Goal: Task Accomplishment & Management: Complete application form

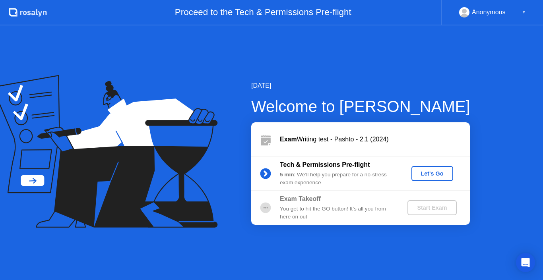
click at [435, 172] on div "Let's Go" at bounding box center [432, 174] width 35 height 6
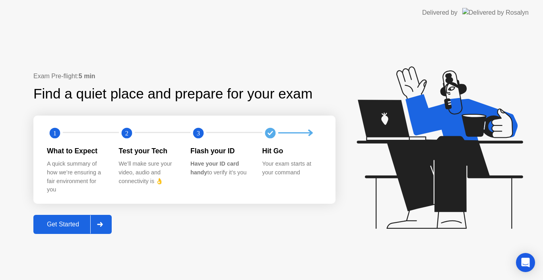
click at [101, 226] on icon at bounding box center [100, 224] width 6 height 5
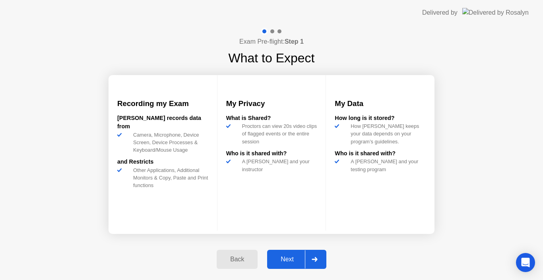
click at [314, 257] on div at bounding box center [314, 259] width 19 height 18
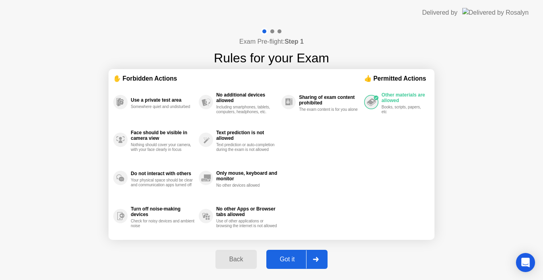
click at [314, 257] on div at bounding box center [315, 259] width 19 height 18
select select "**********"
select select "*******"
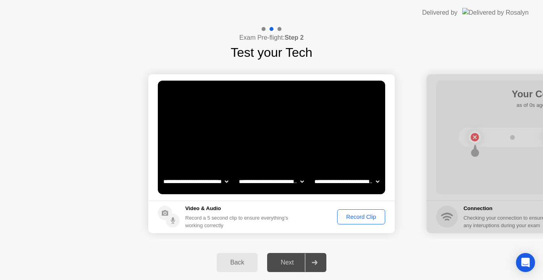
click at [361, 216] on div "Record Clip" at bounding box center [361, 217] width 43 height 6
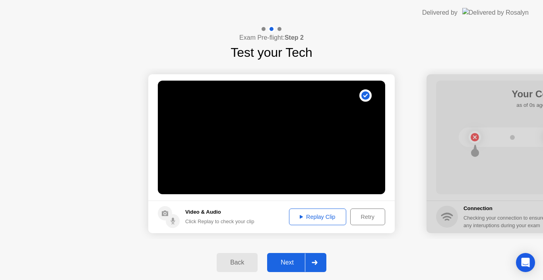
click at [312, 215] on div "Replay Clip" at bounding box center [318, 217] width 52 height 6
click at [294, 219] on div "Replay Clip" at bounding box center [318, 217] width 52 height 6
click at [298, 215] on div "Replay Clip" at bounding box center [318, 217] width 52 height 6
click at [293, 263] on div "Next" at bounding box center [287, 262] width 35 height 7
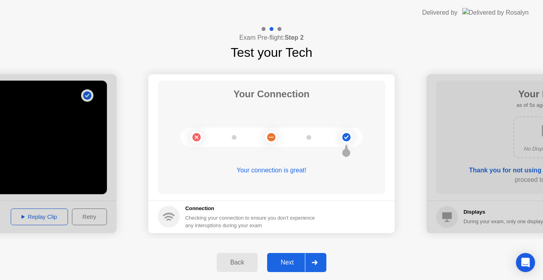
click at [293, 263] on div "Next" at bounding box center [287, 262] width 35 height 7
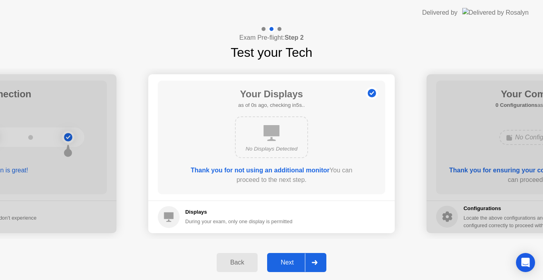
click at [293, 263] on div "Next" at bounding box center [287, 262] width 35 height 7
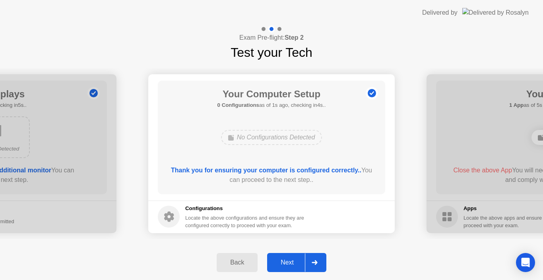
click at [293, 263] on div "Next" at bounding box center [287, 262] width 35 height 7
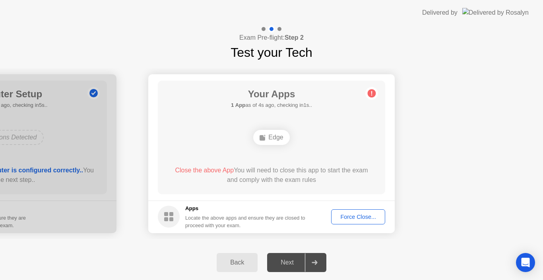
click at [364, 215] on div "Force Close..." at bounding box center [358, 217] width 49 height 6
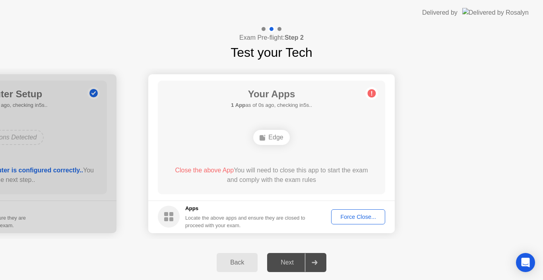
click at [378, 215] on div "Force Close..." at bounding box center [358, 217] width 49 height 6
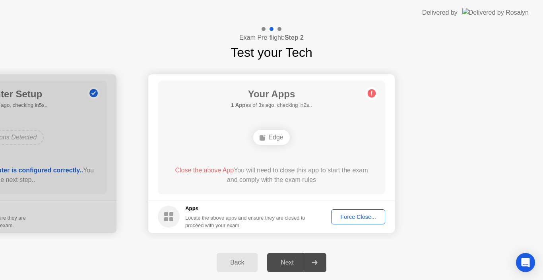
click at [373, 214] on div "Force Close..." at bounding box center [358, 217] width 49 height 6
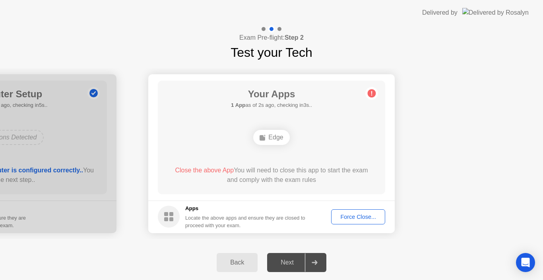
click at [373, 258] on div "Back Next" at bounding box center [271, 262] width 543 height 35
click at [283, 261] on div "Next" at bounding box center [287, 262] width 35 height 7
click at [365, 216] on div "Force Close..." at bounding box center [358, 217] width 49 height 6
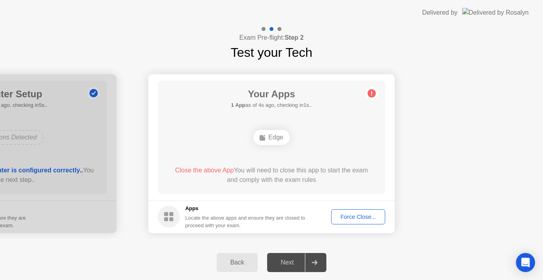
click at [229, 260] on div "Back" at bounding box center [237, 262] width 36 height 7
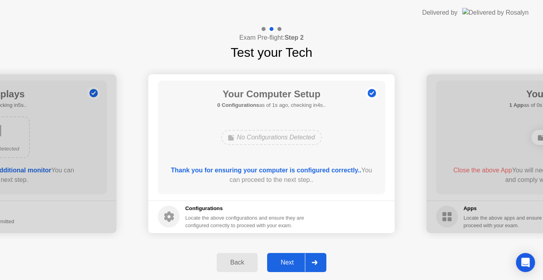
click at [238, 260] on div "Back" at bounding box center [237, 262] width 36 height 7
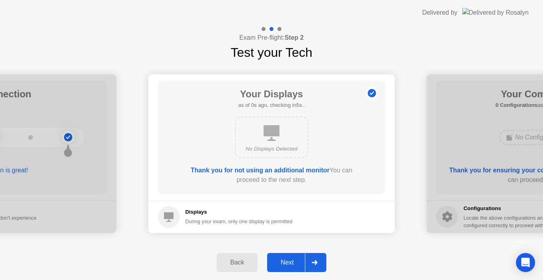
click at [238, 260] on div "Back" at bounding box center [237, 262] width 36 height 7
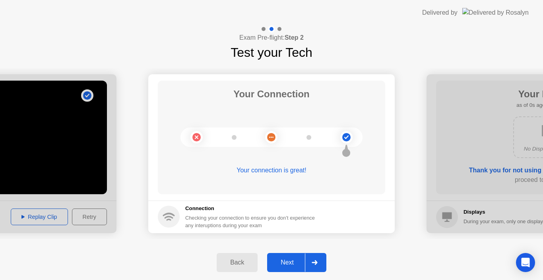
click at [309, 262] on div at bounding box center [314, 263] width 19 height 18
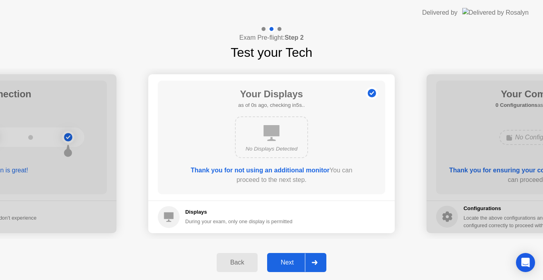
click at [309, 262] on div at bounding box center [314, 263] width 19 height 18
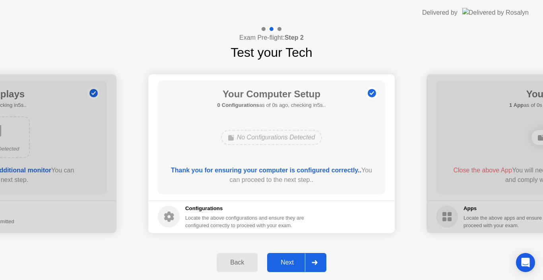
click at [309, 262] on div at bounding box center [314, 263] width 19 height 18
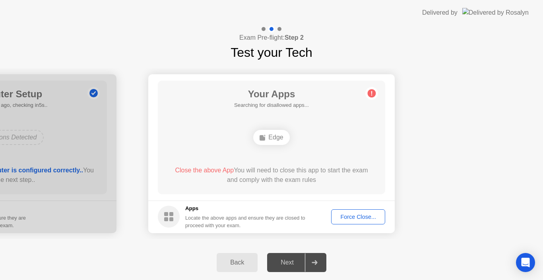
click at [309, 262] on div at bounding box center [314, 263] width 19 height 18
click at [283, 266] on div "Next" at bounding box center [287, 262] width 35 height 7
click at [289, 266] on div "Next" at bounding box center [287, 262] width 35 height 7
click at [290, 263] on div "Next" at bounding box center [287, 262] width 35 height 7
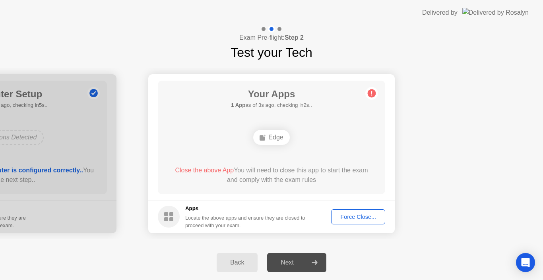
click at [290, 263] on div "Next" at bounding box center [287, 262] width 35 height 7
click at [286, 263] on div "Next" at bounding box center [287, 262] width 35 height 7
click at [372, 215] on div "Force Close..." at bounding box center [358, 217] width 49 height 6
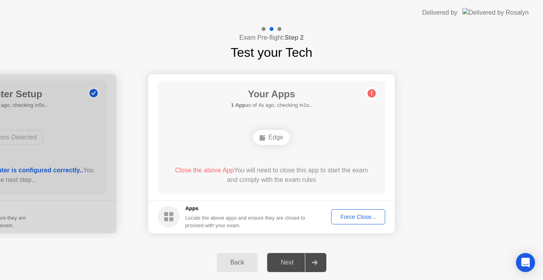
click at [287, 261] on div "Next" at bounding box center [287, 262] width 35 height 7
click at [372, 215] on div "Force Close..." at bounding box center [358, 217] width 49 height 6
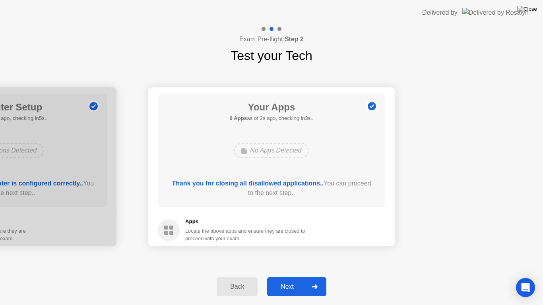
click at [285, 280] on div "Next" at bounding box center [287, 286] width 35 height 7
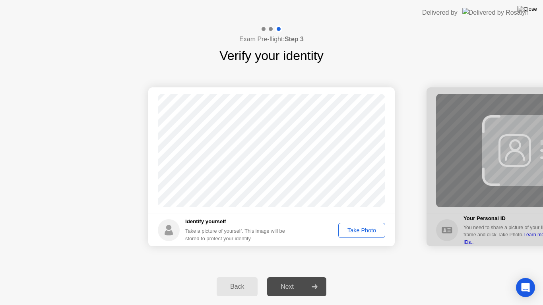
click at [369, 229] on div "Take Photo" at bounding box center [361, 230] width 41 height 6
click at [294, 280] on button "Next" at bounding box center [296, 287] width 59 height 19
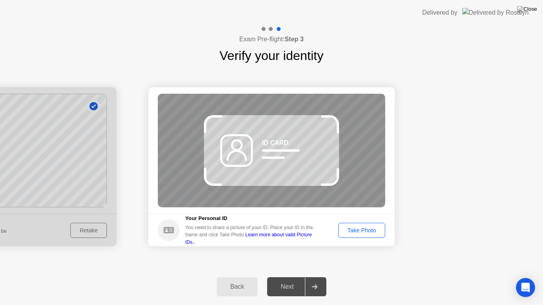
click at [234, 280] on div "Back" at bounding box center [237, 286] width 36 height 7
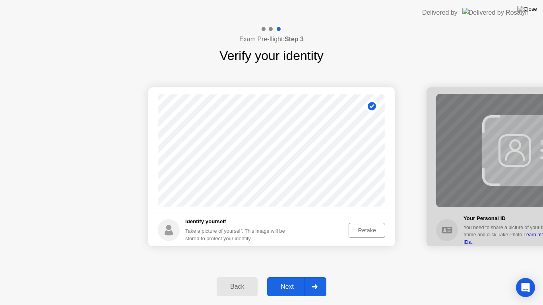
click at [366, 230] on div "Retake" at bounding box center [366, 230] width 31 height 6
click at [366, 231] on div "Take Photo" at bounding box center [361, 230] width 41 height 6
click at [294, 280] on div "Next" at bounding box center [287, 286] width 35 height 7
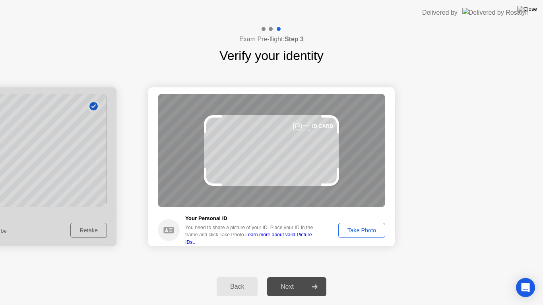
click at [374, 227] on div "Take Photo" at bounding box center [361, 230] width 41 height 6
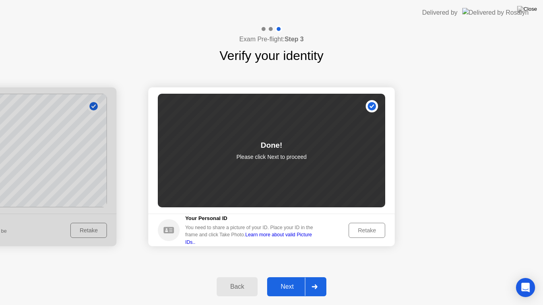
click at [291, 280] on div "Next" at bounding box center [287, 286] width 35 height 7
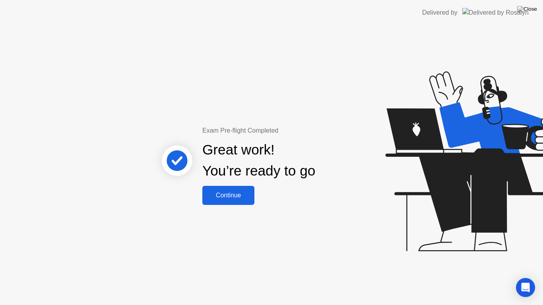
click at [223, 194] on div "Continue" at bounding box center [228, 195] width 47 height 7
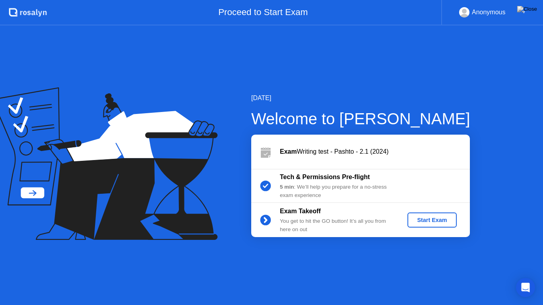
click at [446, 221] on div "Start Exam" at bounding box center [432, 220] width 43 height 6
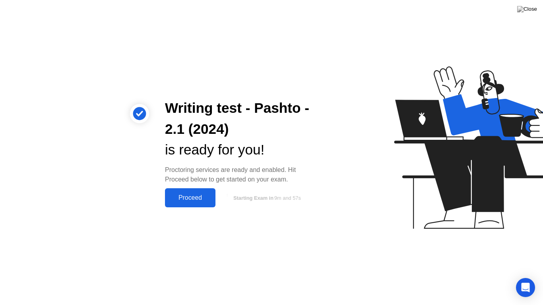
click at [186, 199] on div "Proceed" at bounding box center [190, 197] width 46 height 7
